Goal: Task Accomplishment & Management: Manage account settings

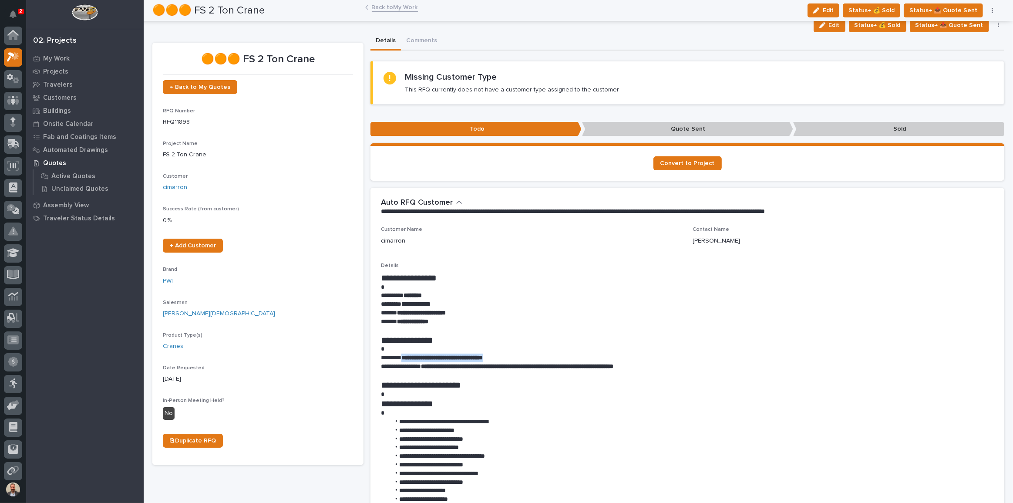
scroll to position [22, 0]
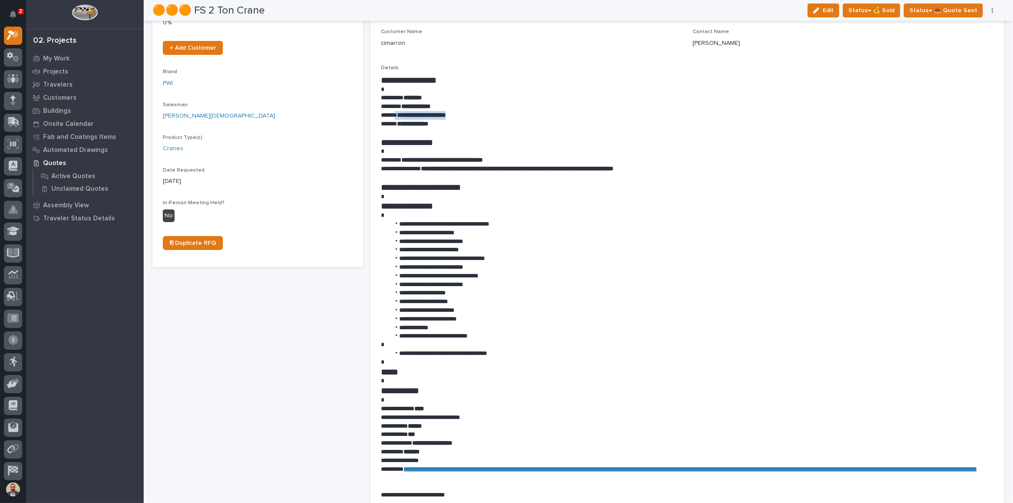
drag, startPoint x: 396, startPoint y: 113, endPoint x: 461, endPoint y: 112, distance: 64.9
click at [461, 112] on p "**********" at bounding box center [685, 115] width 609 height 9
copy p "**********"
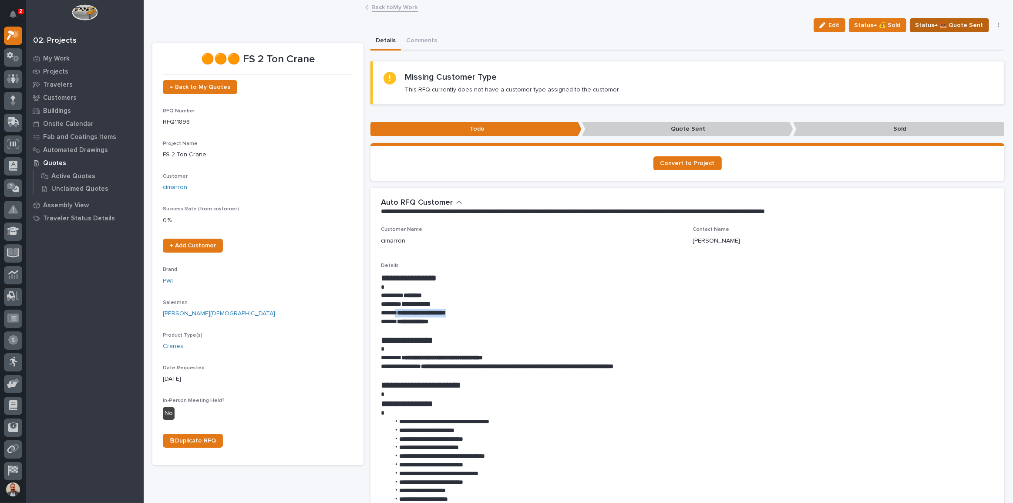
click at [953, 29] on span "Status→ 📤 Quote Sent" at bounding box center [950, 25] width 68 height 10
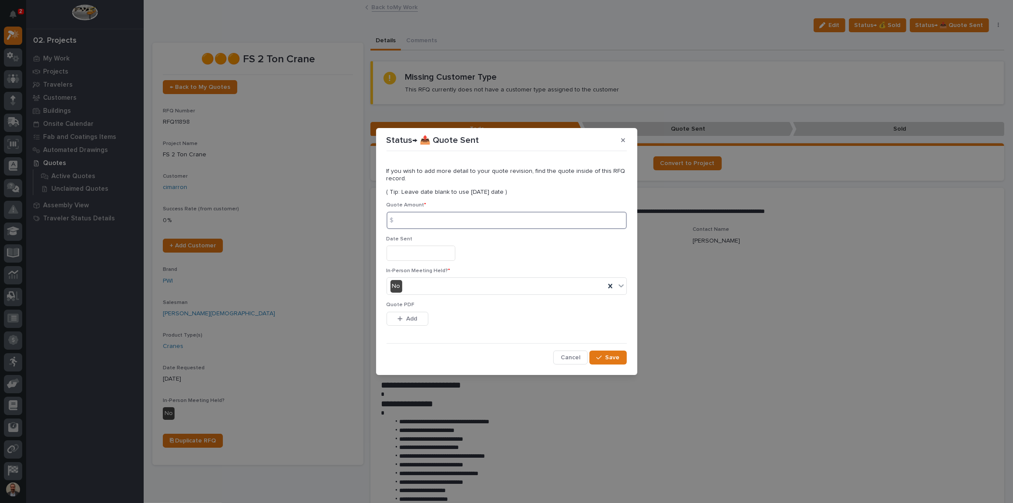
click at [512, 219] on input at bounding box center [507, 220] width 240 height 17
type input "46394"
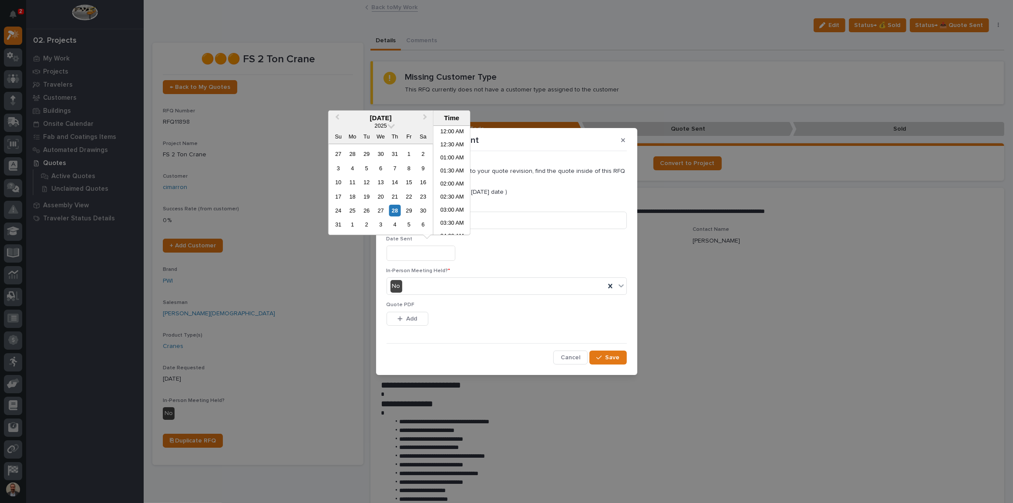
click at [456, 250] on input "text" at bounding box center [421, 253] width 69 height 15
click at [396, 209] on div "28" at bounding box center [395, 211] width 12 height 12
type input "**********"
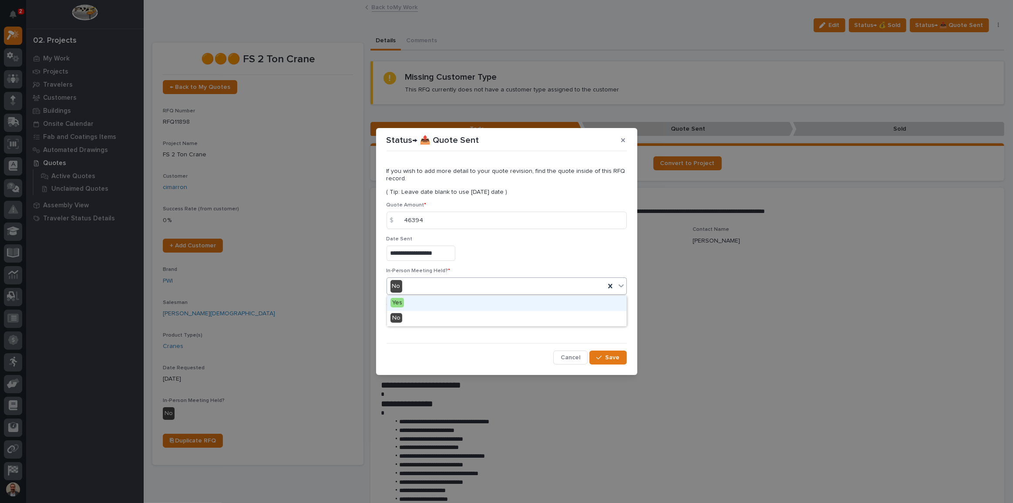
click at [497, 287] on div "No" at bounding box center [496, 286] width 218 height 14
click at [488, 304] on div "Yes" at bounding box center [507, 303] width 240 height 15
click at [417, 321] on span "Add" at bounding box center [411, 319] width 11 height 8
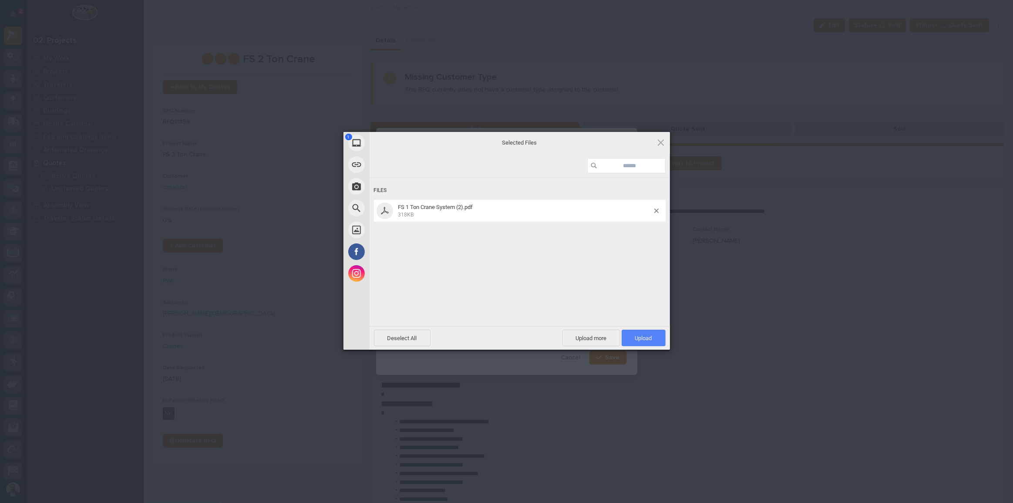
click at [647, 340] on span "Upload 1" at bounding box center [643, 338] width 17 height 7
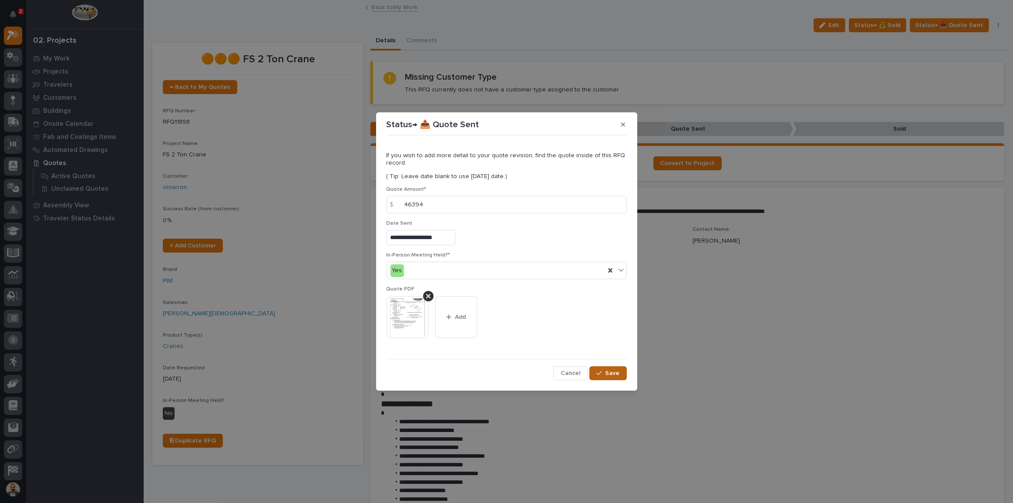
click at [621, 377] on button "Save" at bounding box center [608, 373] width 37 height 14
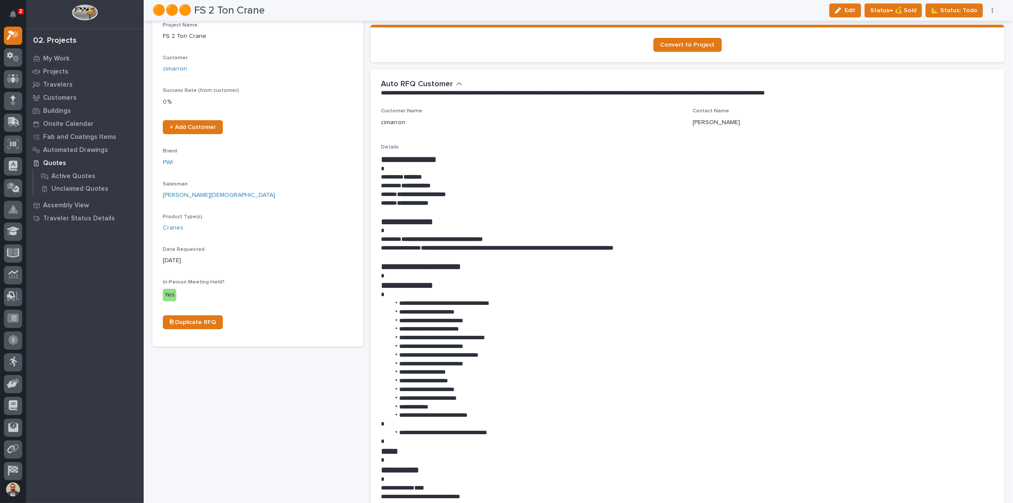
scroll to position [0, 0]
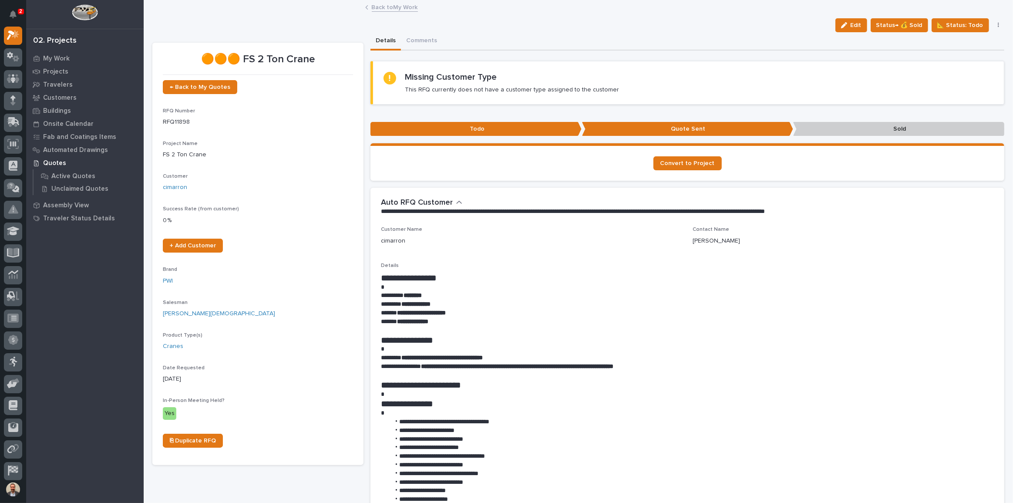
click at [998, 24] on icon "button" at bounding box center [999, 25] width 2 height 6
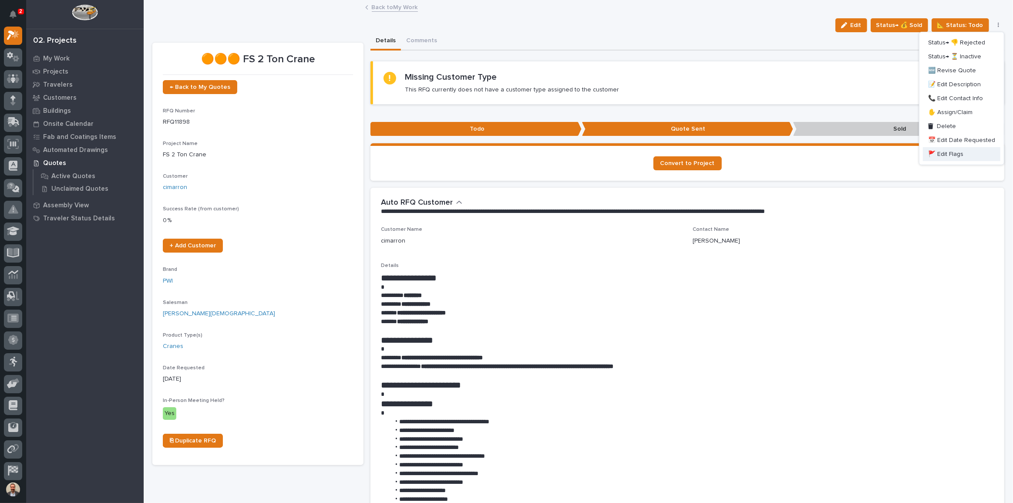
click at [970, 156] on button "🚩 Edit Flags" at bounding box center [962, 154] width 78 height 14
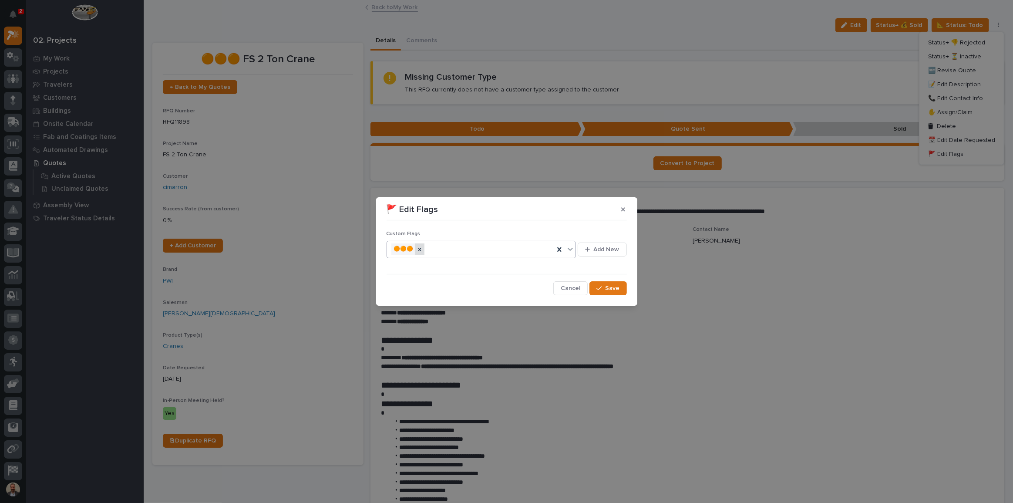
click at [423, 251] on icon at bounding box center [420, 249] width 6 height 6
click at [615, 288] on span "Save" at bounding box center [613, 288] width 14 height 8
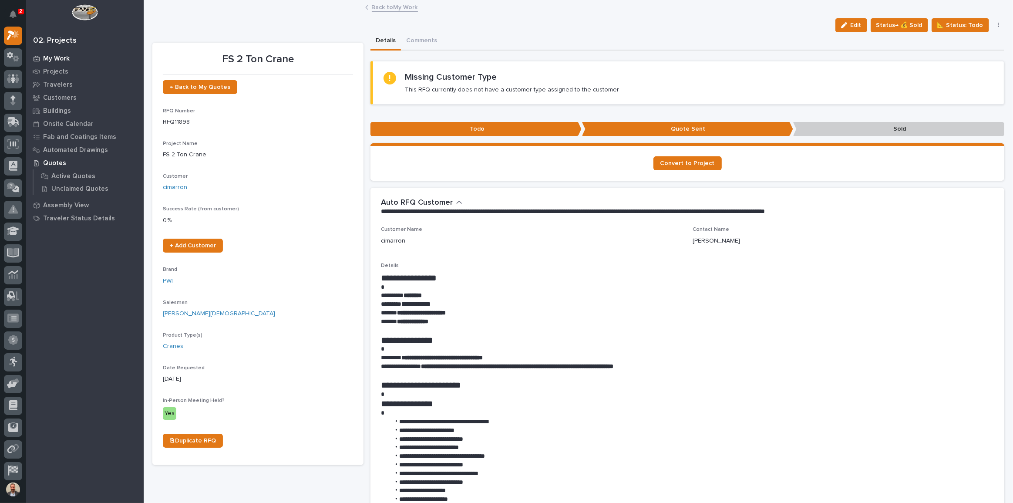
click at [50, 57] on p "My Work" at bounding box center [56, 59] width 27 height 8
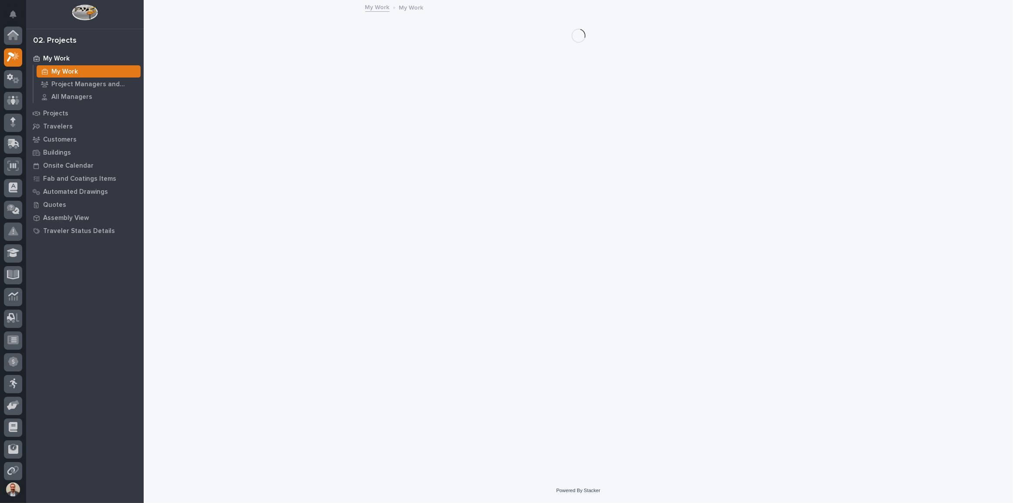
scroll to position [22, 0]
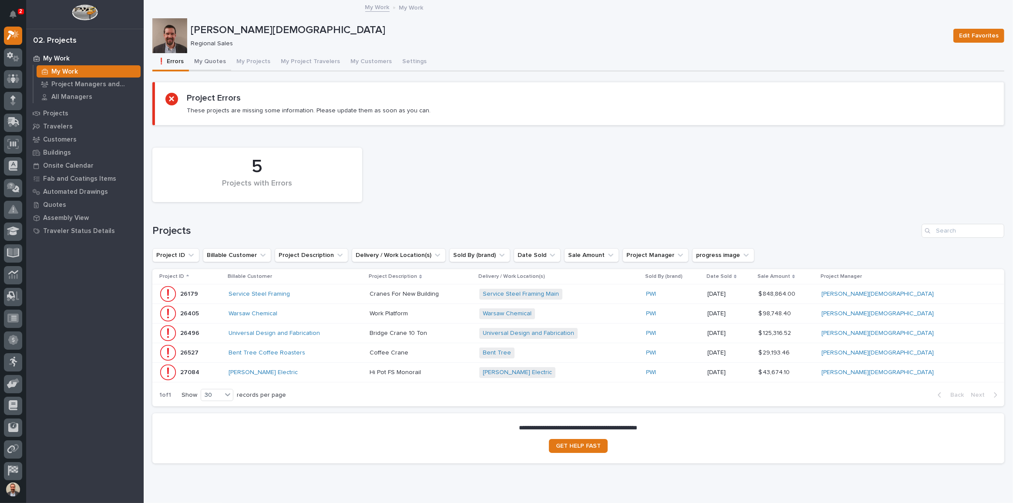
click at [215, 63] on button "My Quotes" at bounding box center [210, 62] width 42 height 18
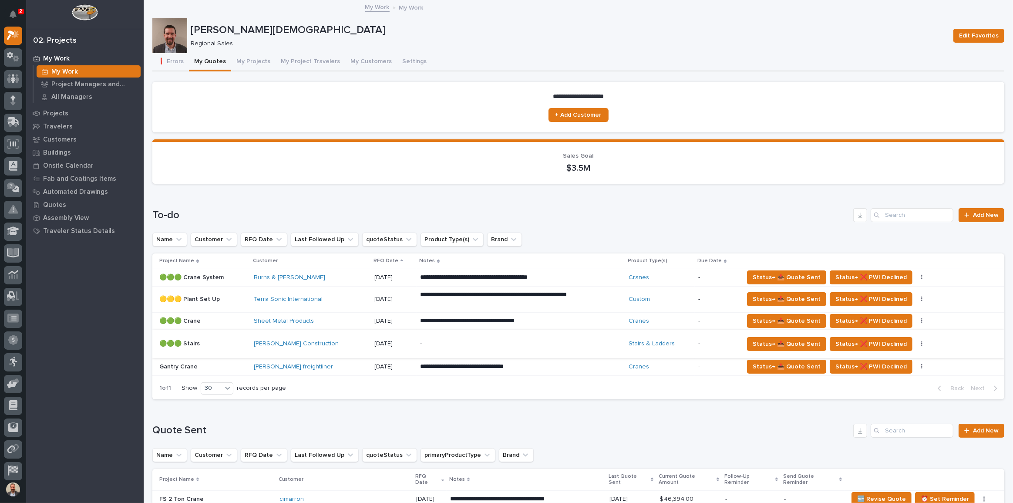
click at [916, 344] on button "button" at bounding box center [922, 344] width 12 height 6
click at [916, 343] on button "button" at bounding box center [922, 344] width 12 height 6
click at [921, 343] on icon "button" at bounding box center [922, 344] width 2 height 6
click at [920, 340] on div "Status→ 📤 Quote Sent Status→ ❌ PWI Declined Status→ ⏳ Inactive 🚩 Edit Flags" at bounding box center [867, 344] width 247 height 14
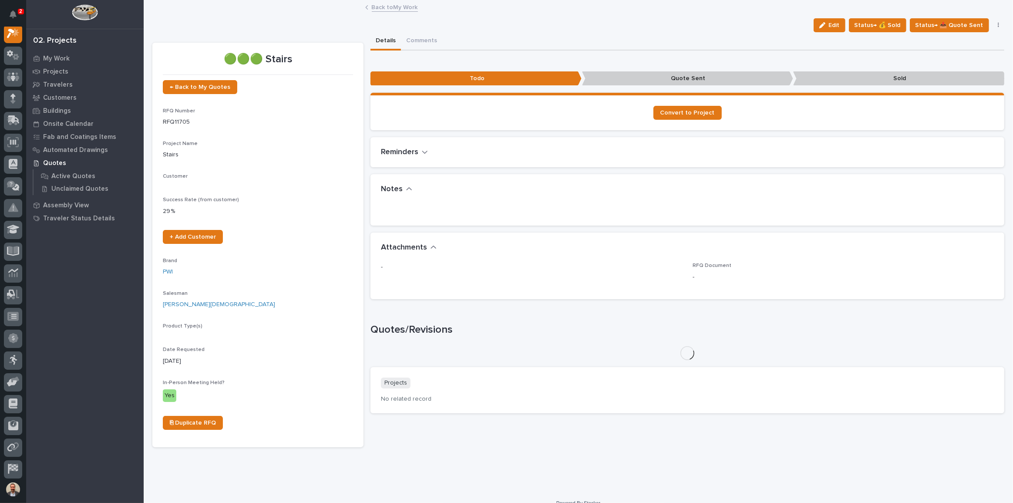
scroll to position [22, 0]
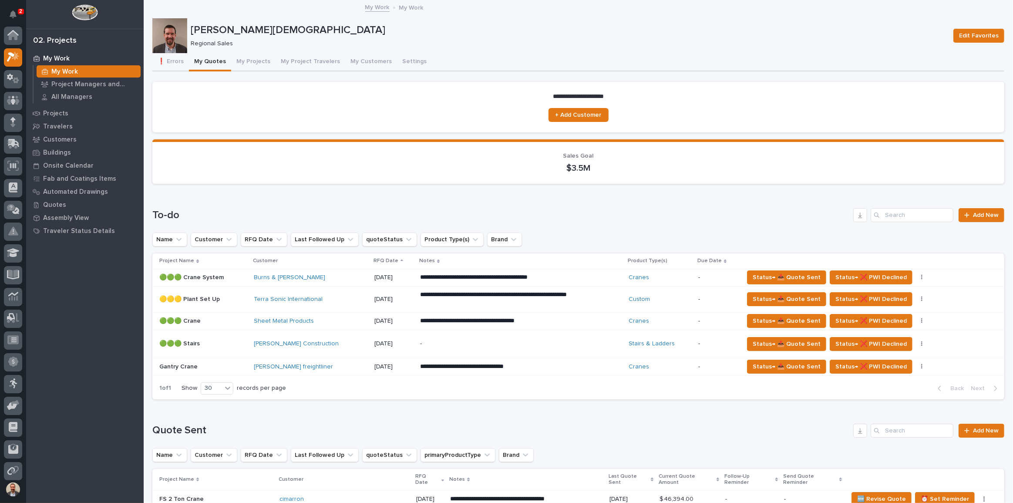
scroll to position [237, 0]
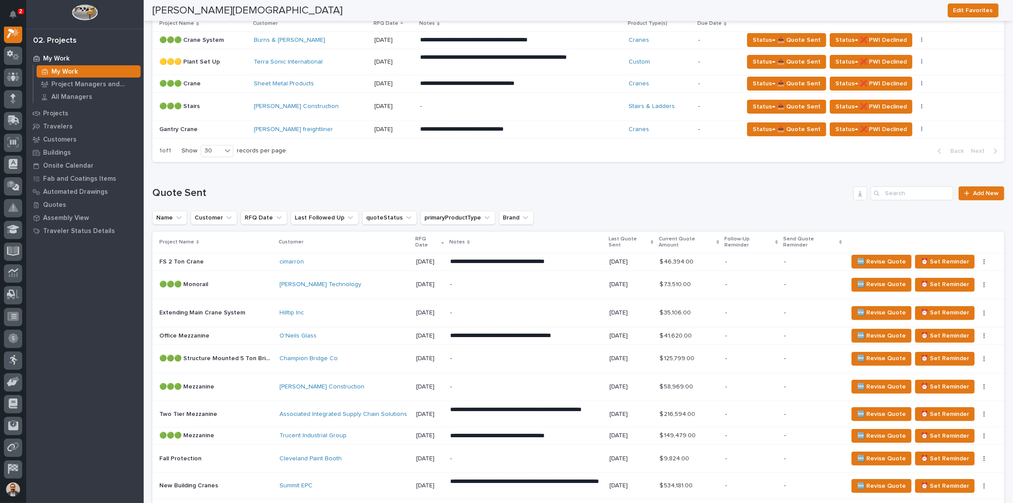
click at [557, 383] on p "-" at bounding box center [526, 386] width 152 height 7
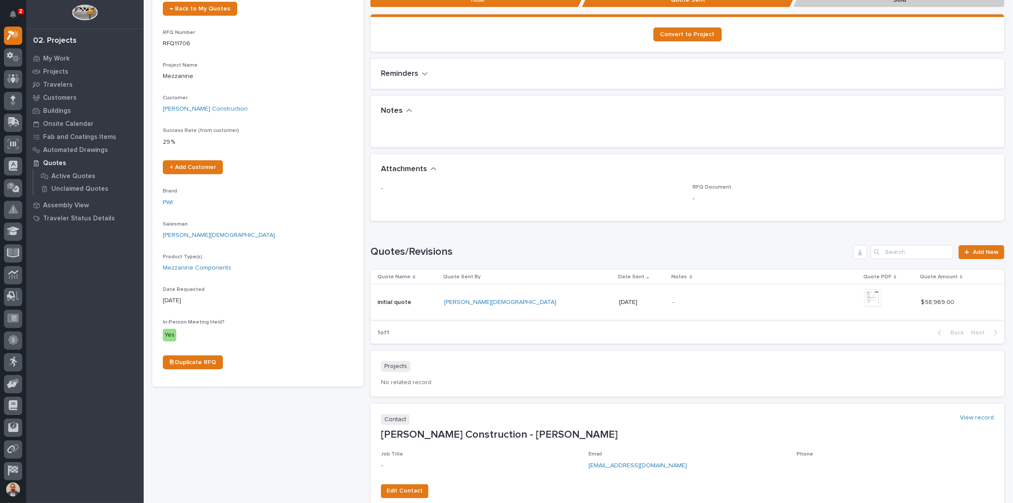
scroll to position [79, 0]
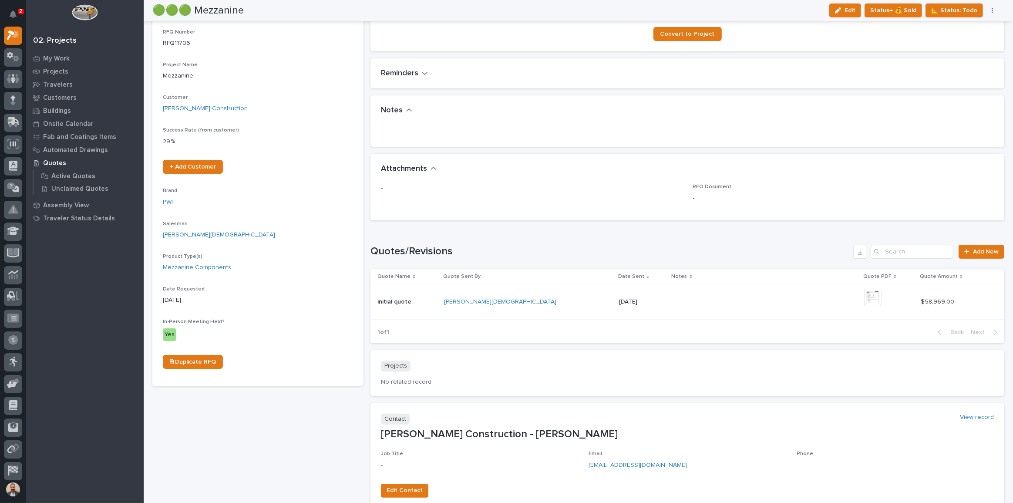
click at [673, 300] on p "-" at bounding box center [749, 301] width 152 height 7
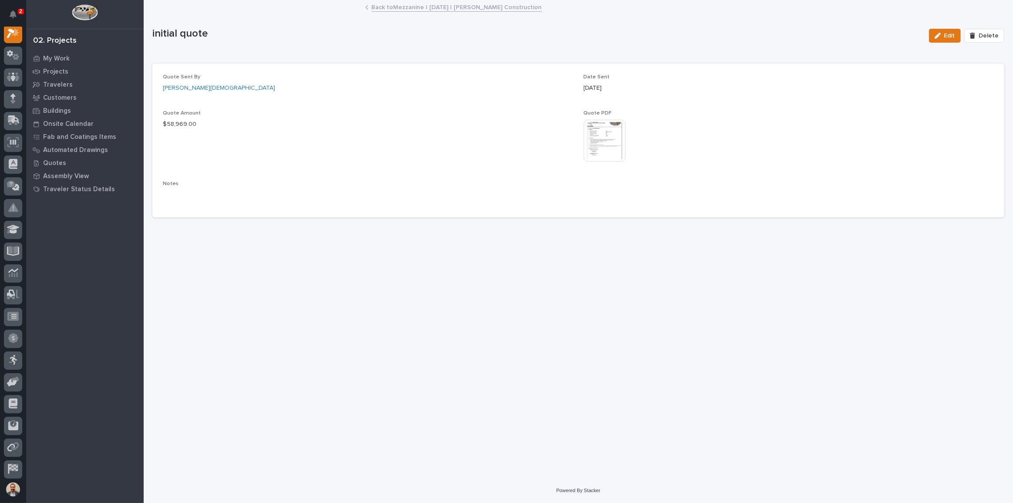
scroll to position [22, 0]
click at [598, 145] on img at bounding box center [605, 141] width 42 height 42
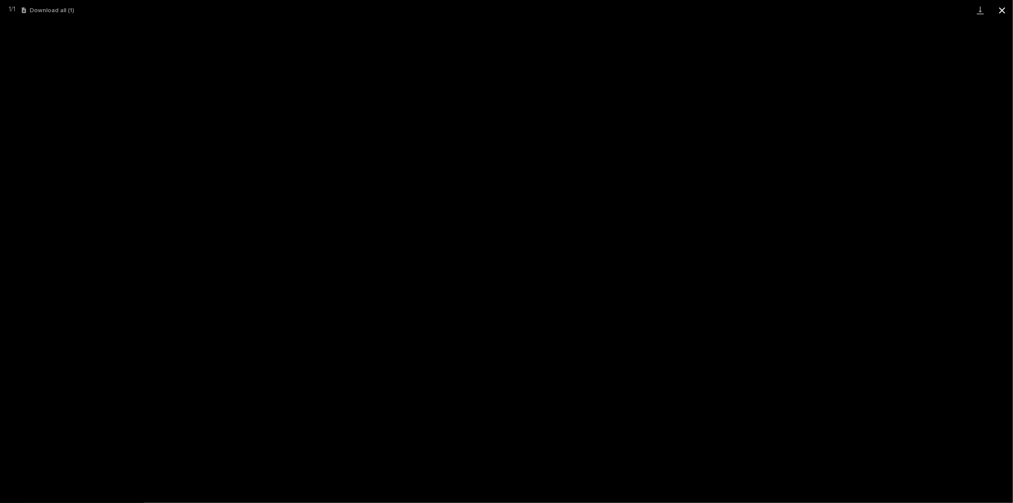
click at [1001, 11] on button "Close gallery" at bounding box center [1003, 10] width 22 height 20
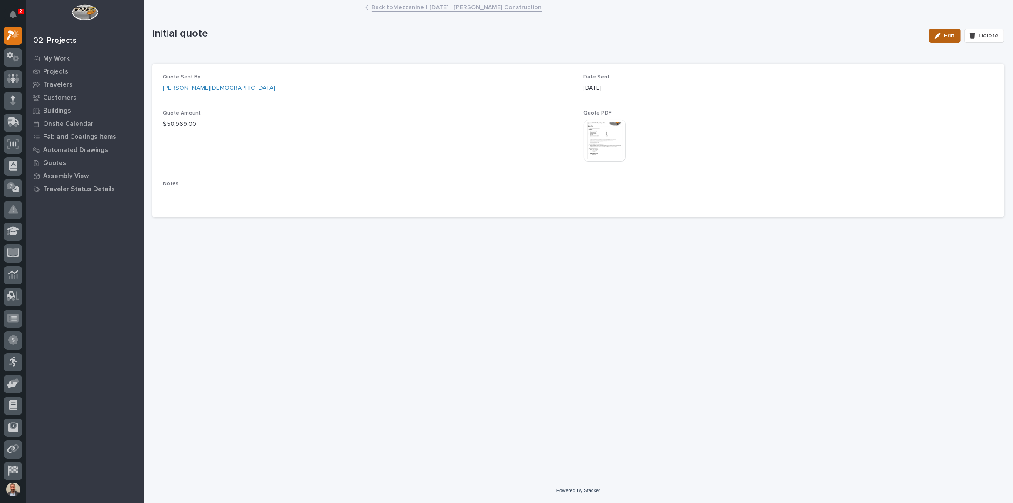
click at [951, 32] on span "Edit" at bounding box center [950, 36] width 11 height 8
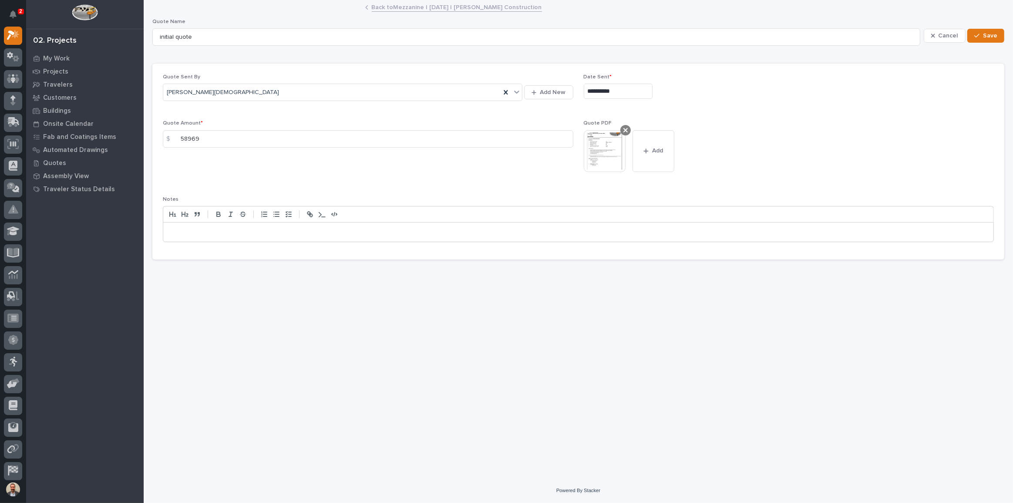
click at [626, 127] on icon at bounding box center [626, 130] width 4 height 7
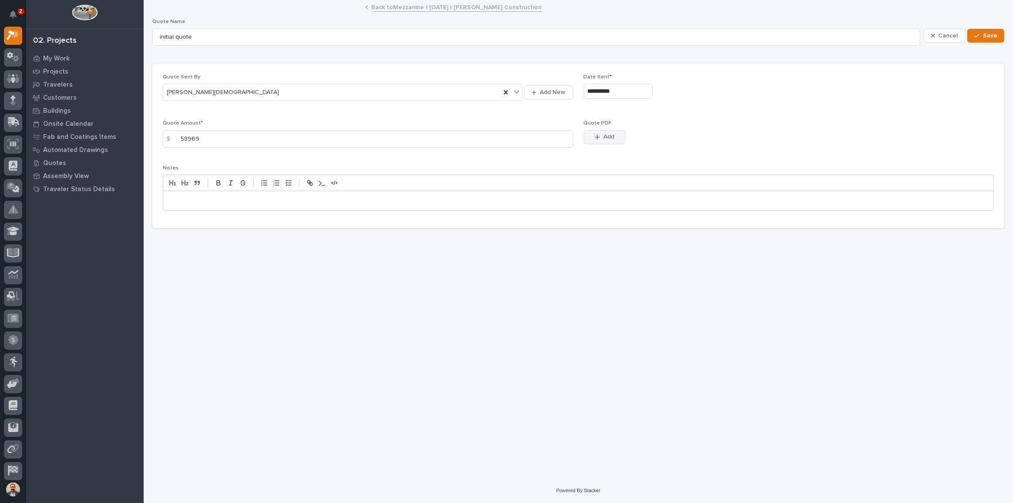
click at [617, 136] on button "Add" at bounding box center [605, 137] width 42 height 14
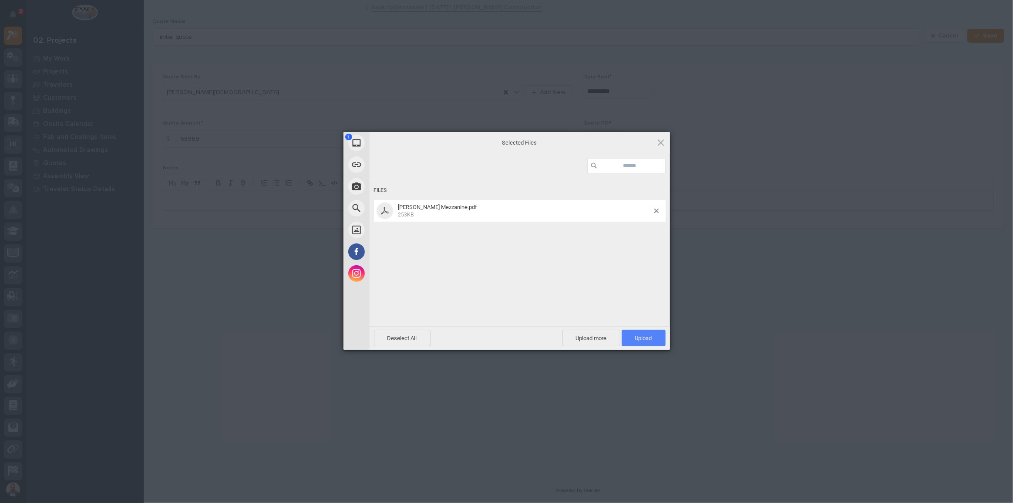
click at [649, 333] on span "Upload 1" at bounding box center [644, 338] width 44 height 17
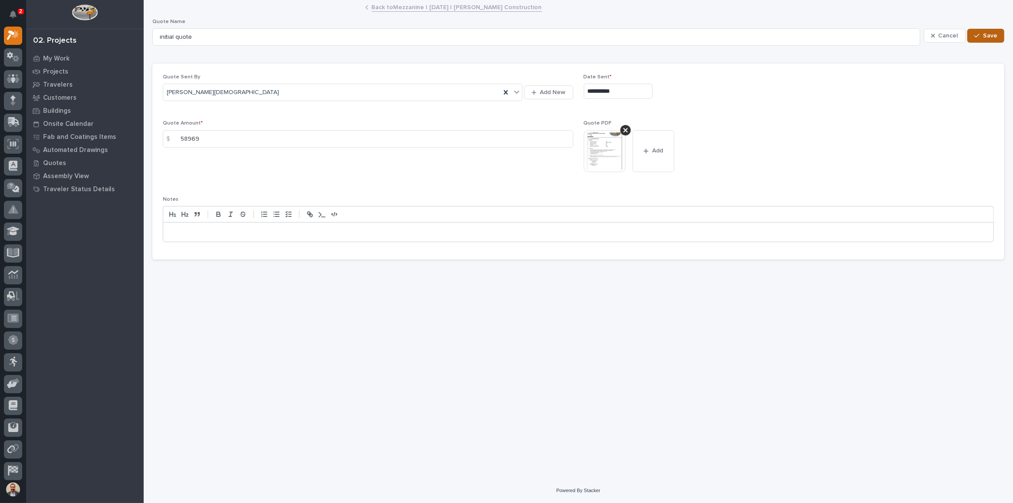
click at [995, 32] on span "Save" at bounding box center [990, 36] width 14 height 8
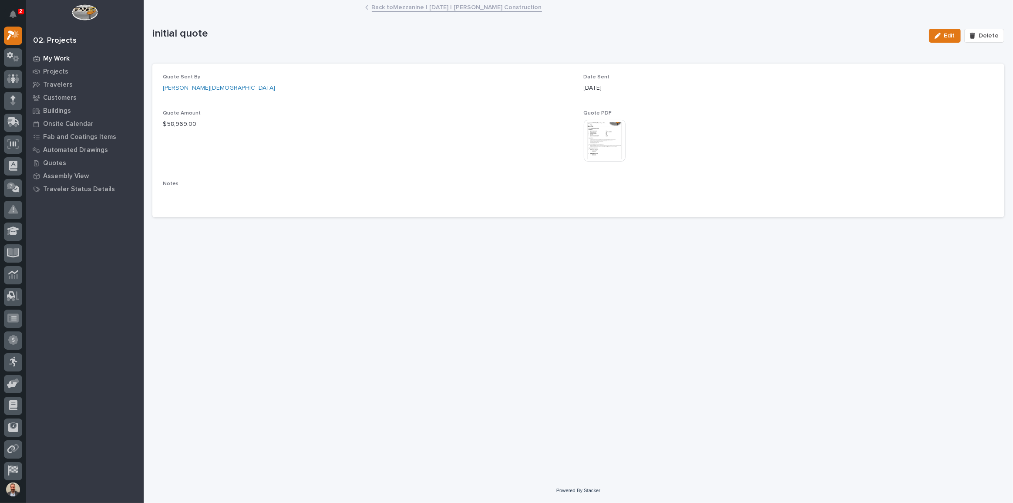
click at [54, 56] on p "My Work" at bounding box center [56, 59] width 27 height 8
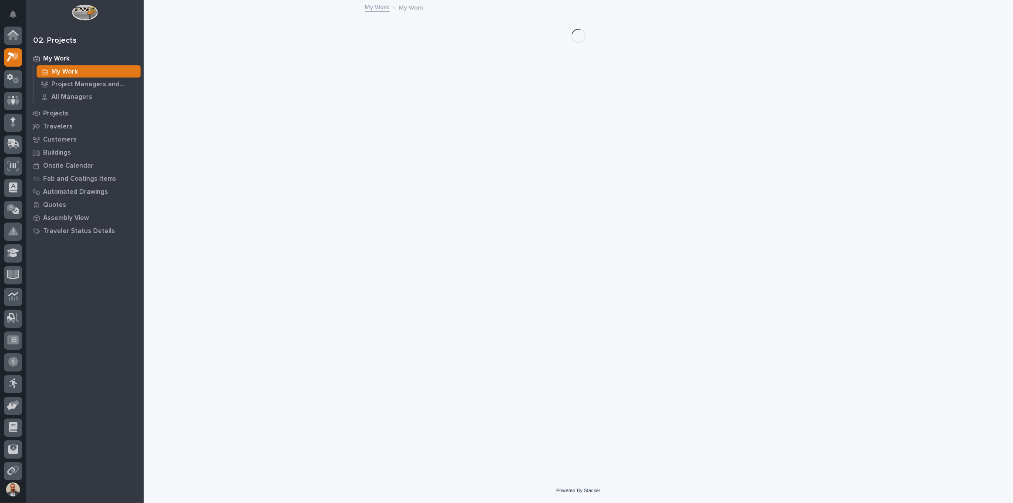
scroll to position [22, 0]
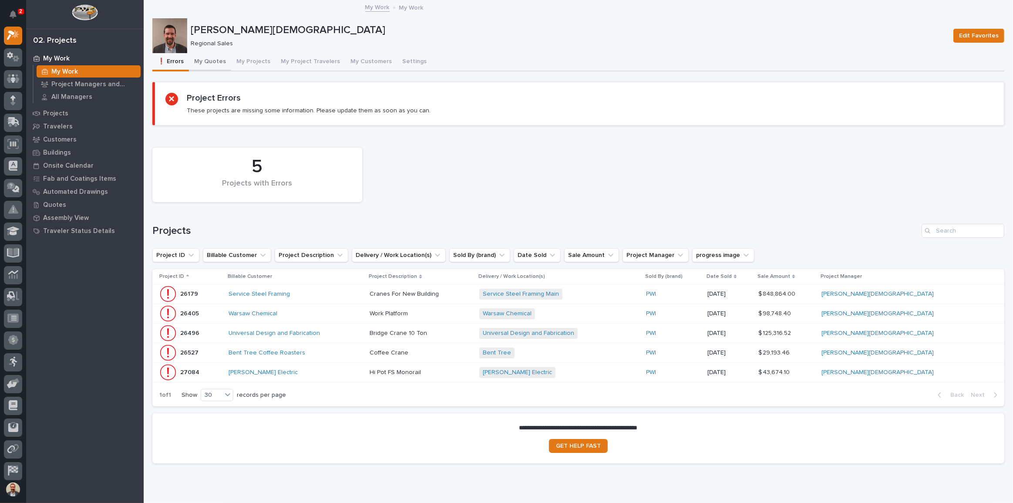
click at [199, 61] on button "My Quotes" at bounding box center [210, 62] width 42 height 18
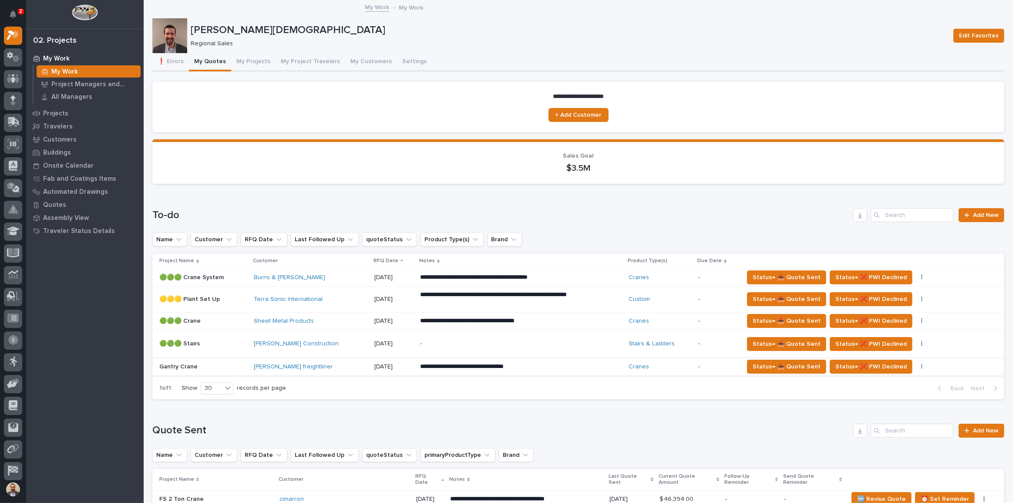
click at [916, 366] on button "button" at bounding box center [922, 367] width 12 height 6
click at [601, 365] on div "**********" at bounding box center [521, 367] width 202 height 16
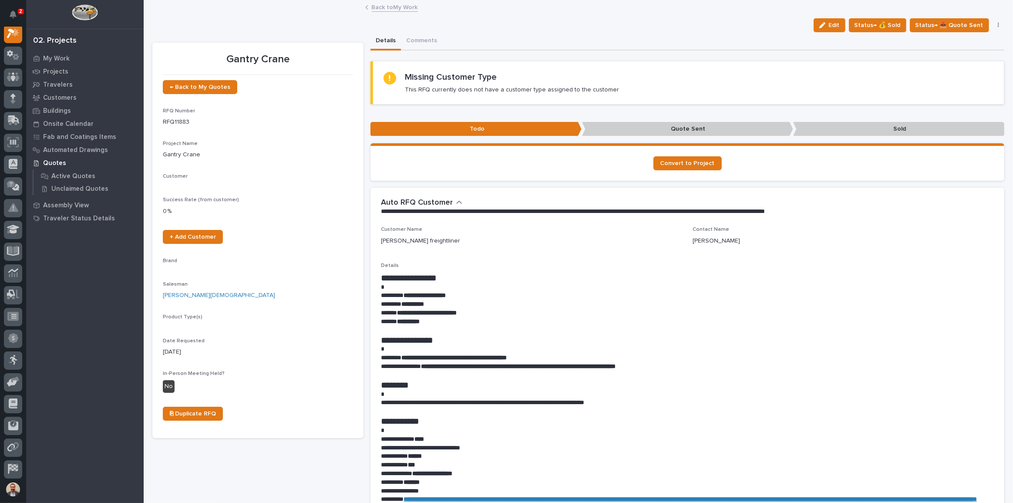
scroll to position [22, 0]
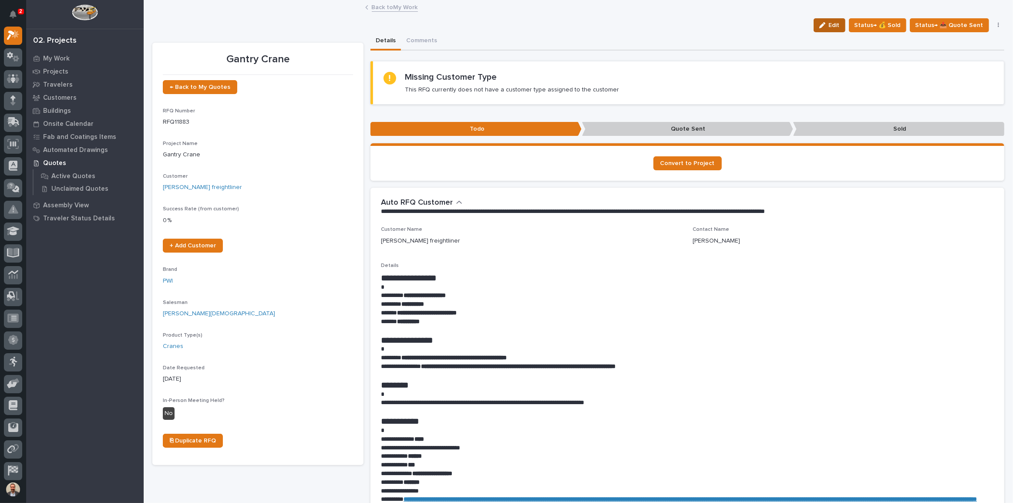
click at [826, 25] on icon "button" at bounding box center [823, 25] width 6 height 6
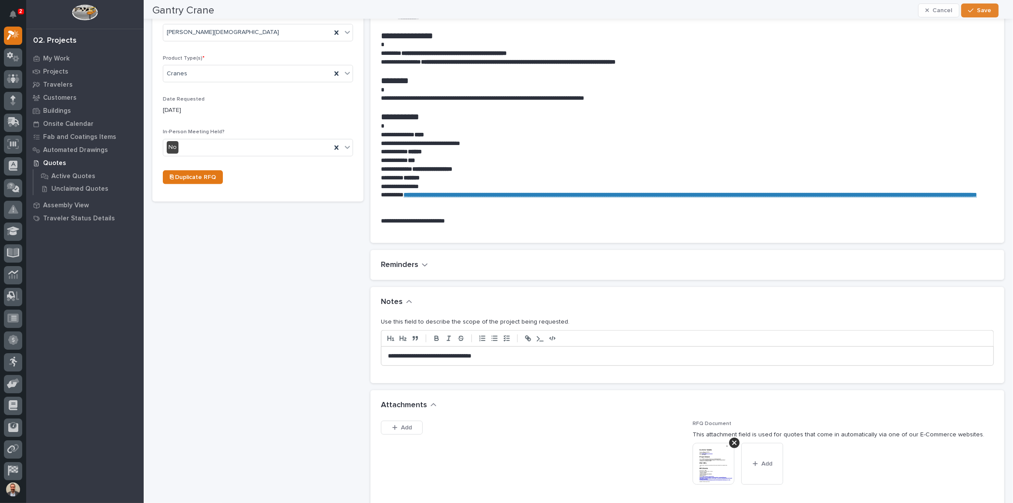
scroll to position [317, 0]
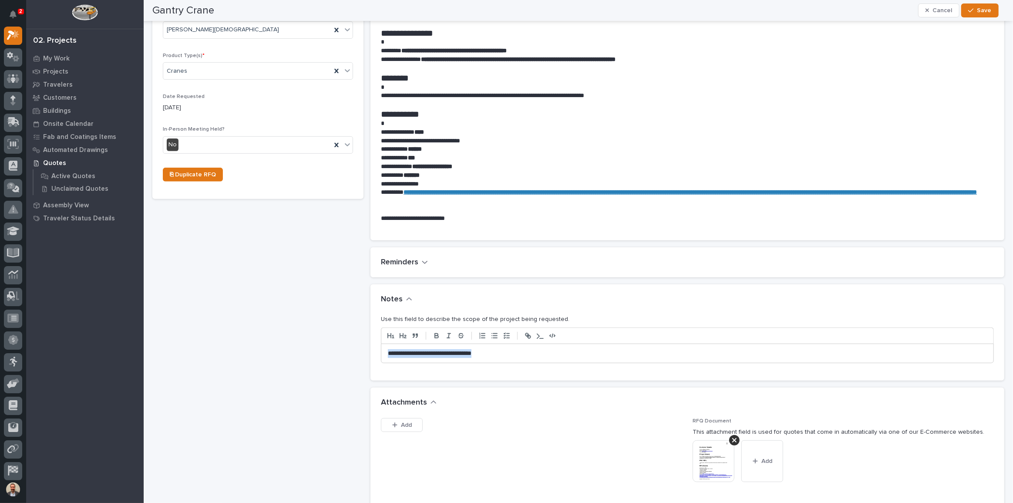
drag, startPoint x: 461, startPoint y: 359, endPoint x: 337, endPoint y: 361, distance: 124.1
click at [337, 361] on div "Gantry Crane ← Back to My Quotes RFQ Number RFQ11883 Project Name * Gantry Cran…" at bounding box center [578, 261] width 852 height 1090
click at [411, 357] on p "**********" at bounding box center [685, 353] width 595 height 9
click at [981, 12] on span "Save" at bounding box center [985, 11] width 14 height 8
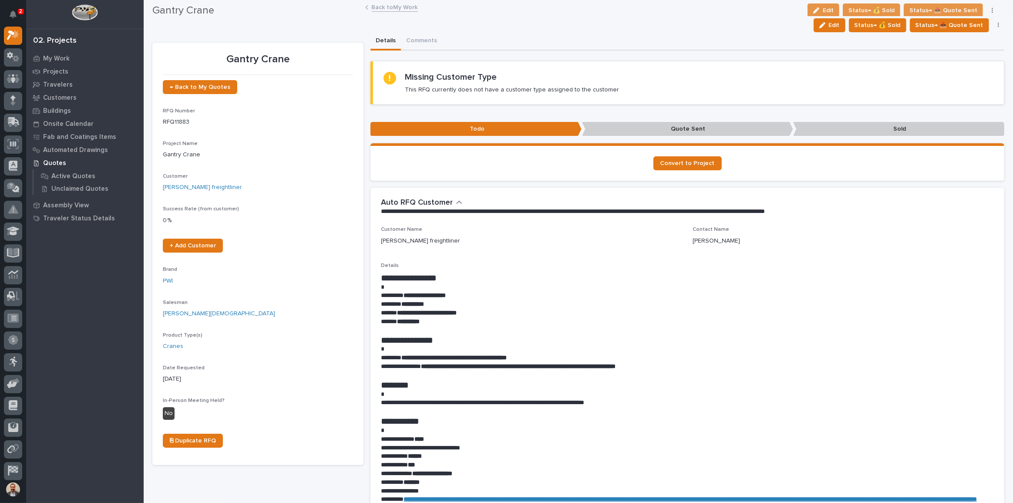
scroll to position [0, 0]
click at [216, 84] on span "← Back to My Quotes" at bounding box center [200, 87] width 61 height 6
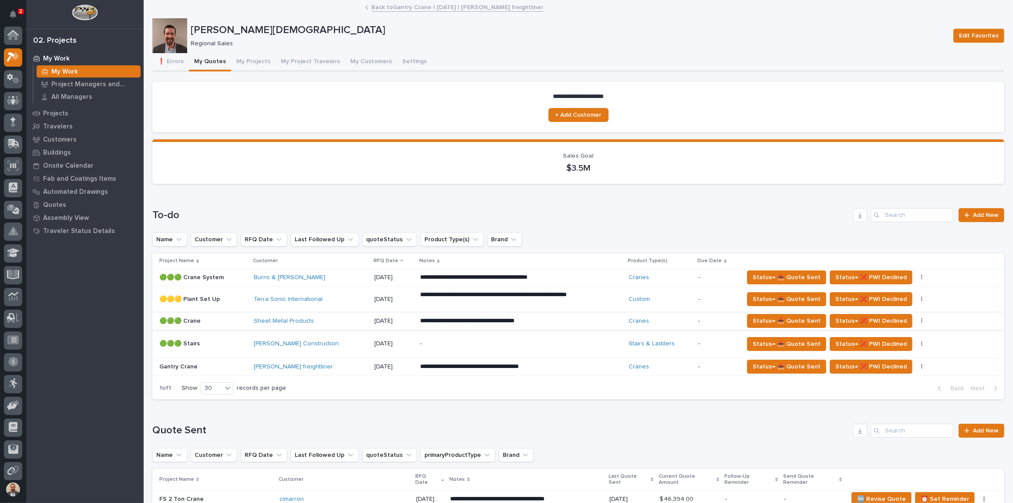
scroll to position [22, 0]
click at [561, 317] on p "**********" at bounding box center [496, 321] width 152 height 9
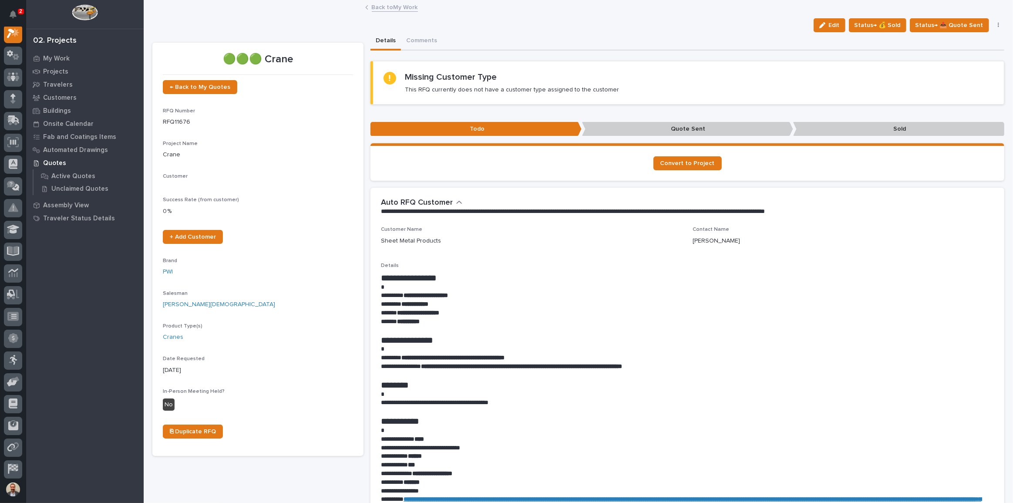
scroll to position [22, 0]
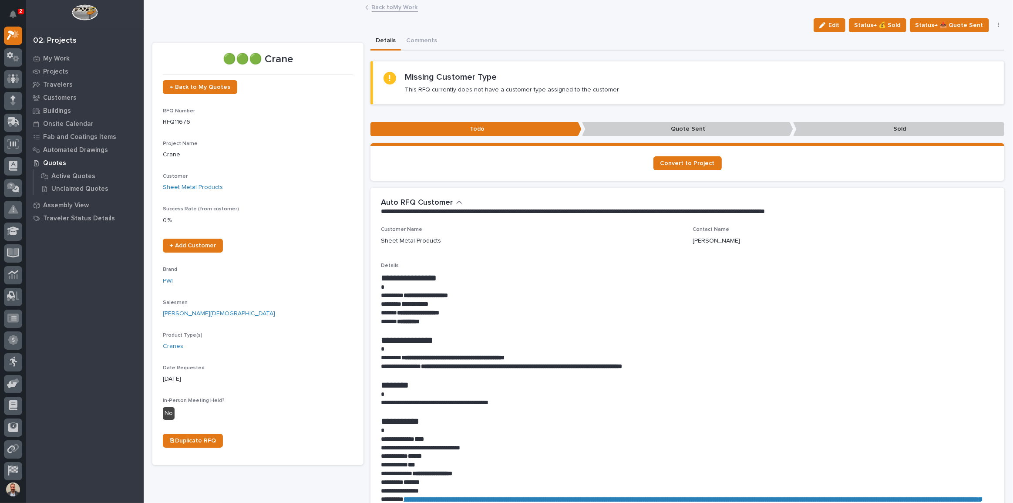
click at [831, 26] on span "Edit" at bounding box center [834, 25] width 11 height 8
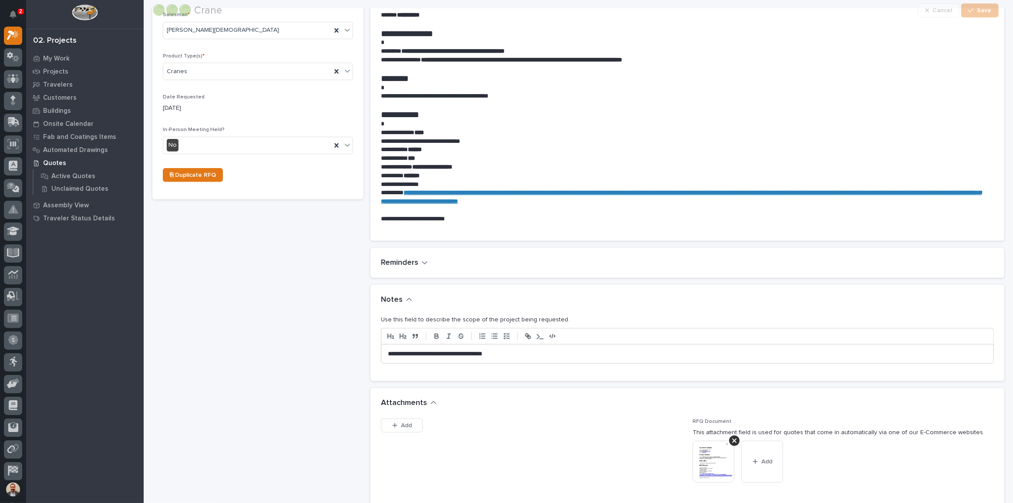
scroll to position [317, 0]
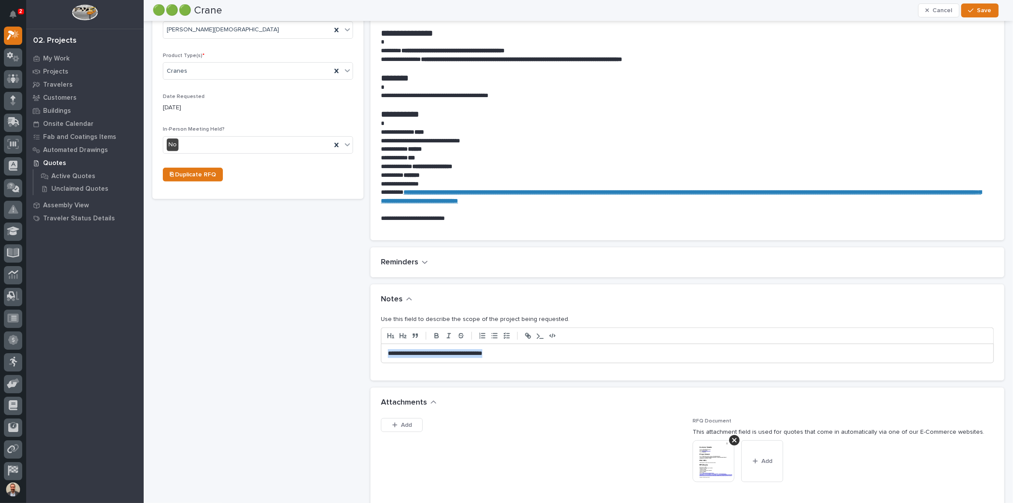
drag, startPoint x: 514, startPoint y: 356, endPoint x: 325, endPoint y: 348, distance: 189.2
click at [325, 348] on div "🟢🟢🟢 Crane ← Back to My Quotes RFQ Number RFQ11676 Project Name * Crane Customer…" at bounding box center [578, 261] width 852 height 1090
click at [423, 353] on p "**********" at bounding box center [685, 353] width 595 height 9
click at [469, 352] on p "**********" at bounding box center [685, 353] width 595 height 9
click at [975, 10] on div "button" at bounding box center [972, 10] width 9 height 6
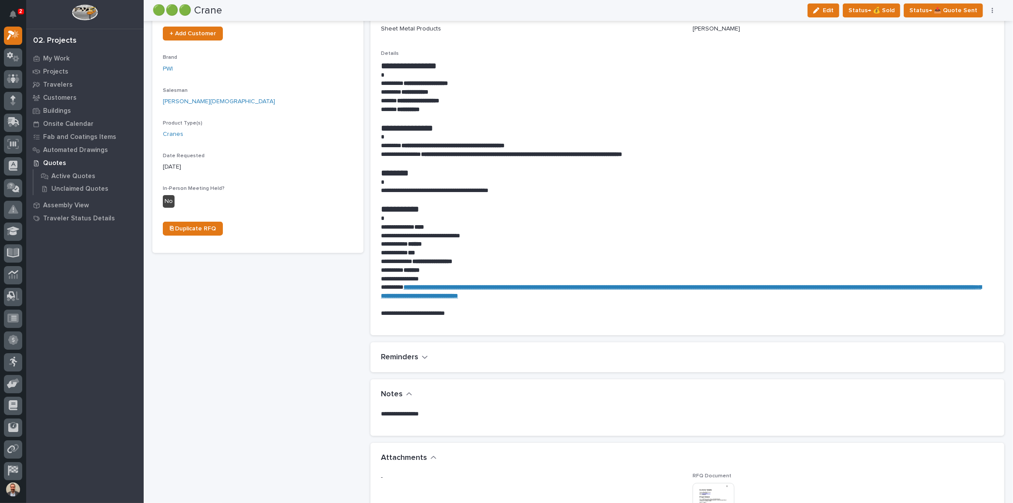
scroll to position [0, 0]
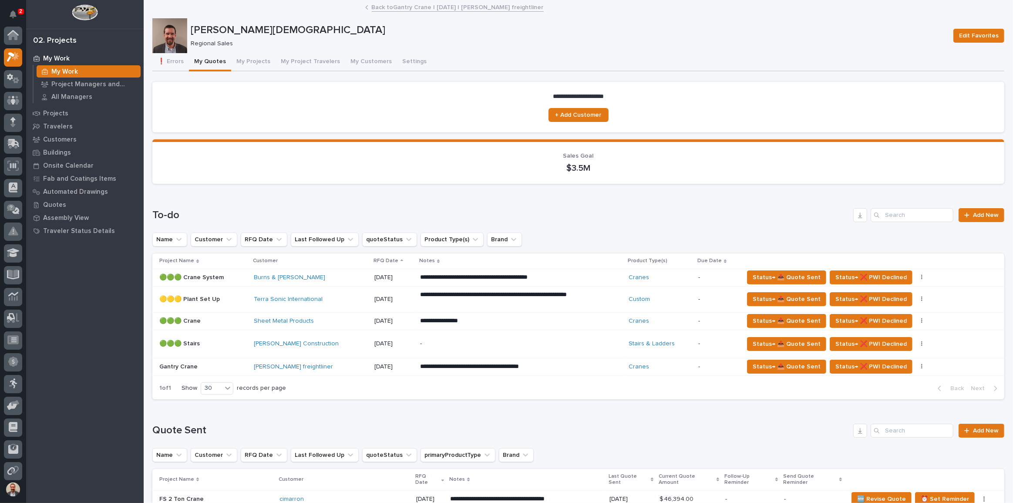
scroll to position [24, 0]
